Goal: Find specific page/section

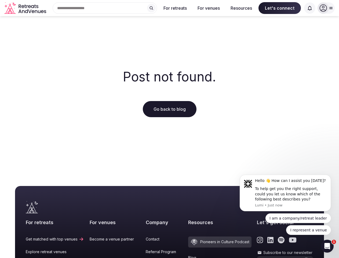
click at [169, 129] on div "Post not found. Go back to blog" at bounding box center [169, 93] width 339 height 155
click at [105, 8] on div "Search Popular Destinations [GEOGRAPHIC_DATA], [GEOGRAPHIC_DATA] [GEOGRAPHIC_DA…" at bounding box center [102, 7] width 109 height 11
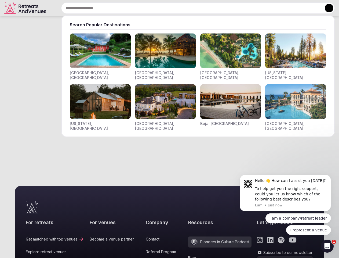
click at [151, 8] on input "text" at bounding box center [197, 7] width 273 height 11
click at [175, 8] on input "text" at bounding box center [197, 7] width 273 height 11
click at [208, 8] on input "text" at bounding box center [197, 7] width 273 height 11
click at [241, 8] on input "text" at bounding box center [197, 7] width 273 height 11
click at [280, 8] on input "text" at bounding box center [197, 7] width 273 height 11
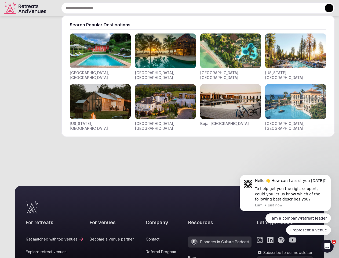
click at [310, 8] on input "text" at bounding box center [197, 7] width 273 height 11
click at [326, 8] on button at bounding box center [329, 8] width 9 height 9
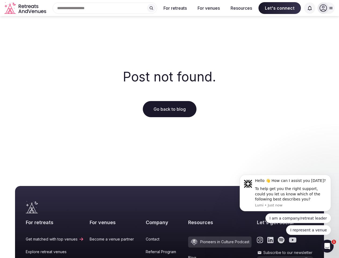
click at [304, 257] on icon "submit" at bounding box center [306, 262] width 4 height 3
